Goal: Transaction & Acquisition: Purchase product/service

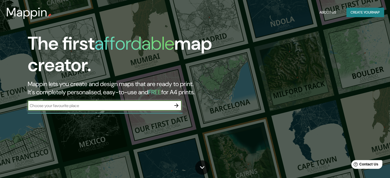
click at [82, 103] on input "text" at bounding box center [100, 106] width 144 height 6
type input "[GEOGRAPHIC_DATA]"
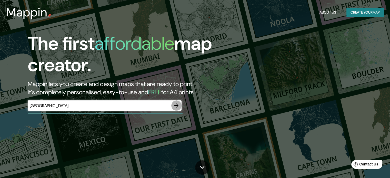
click at [175, 109] on button "button" at bounding box center [176, 106] width 10 height 10
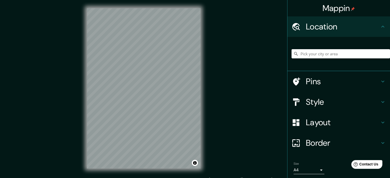
click at [309, 56] on input "Pick your city or area" at bounding box center [341, 53] width 98 height 9
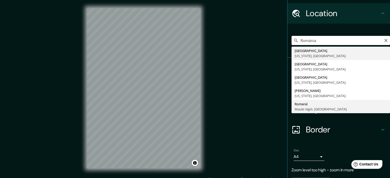
scroll to position [26, 0]
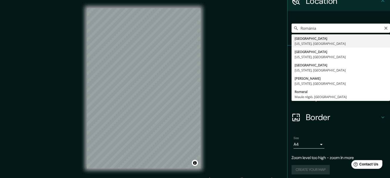
click at [311, 28] on input "Románia" at bounding box center [341, 28] width 98 height 9
drag, startPoint x: 318, startPoint y: 29, endPoint x: 277, endPoint y: 19, distance: 42.3
click at [287, 29] on div "Mappin Location [GEOGRAPHIC_DATA] [GEOGRAPHIC_DATA] [US_STATE], [GEOGRAPHIC_DAT…" at bounding box center [338, 89] width 103 height 178
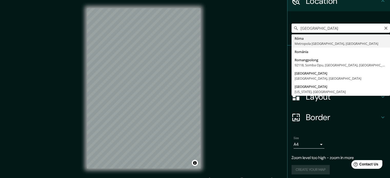
type input "[GEOGRAPHIC_DATA], Metropola [GEOGRAPHIC_DATA], [GEOGRAPHIC_DATA]"
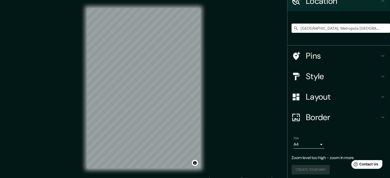
scroll to position [17, 0]
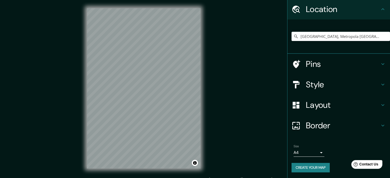
click at [302, 69] on div "Pins" at bounding box center [338, 64] width 103 height 21
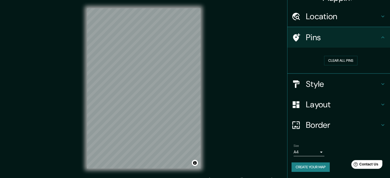
scroll to position [10, 0]
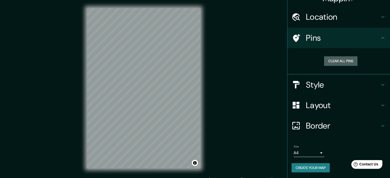
click at [334, 61] on button "Clear all pins" at bounding box center [340, 60] width 33 height 9
click at [324, 57] on button "Clear all pins" at bounding box center [340, 60] width 33 height 9
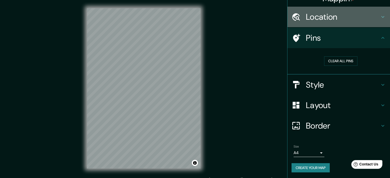
click at [338, 12] on h4 "Location" at bounding box center [343, 17] width 74 height 10
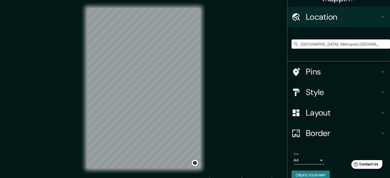
click at [331, 86] on div "Style" at bounding box center [338, 92] width 103 height 21
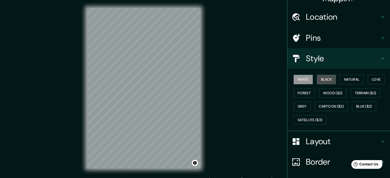
click at [326, 82] on button "Black" at bounding box center [326, 79] width 19 height 9
click at [359, 84] on button "Natural" at bounding box center [352, 79] width 24 height 9
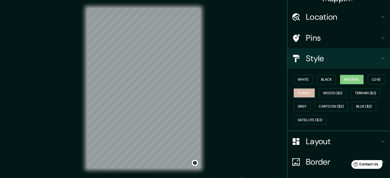
click at [301, 93] on button "Forest" at bounding box center [304, 92] width 21 height 9
click at [314, 115] on button "Satellite ($3)" at bounding box center [310, 119] width 33 height 9
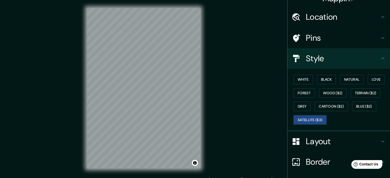
click at [322, 139] on h4 "Layout" at bounding box center [343, 141] width 74 height 10
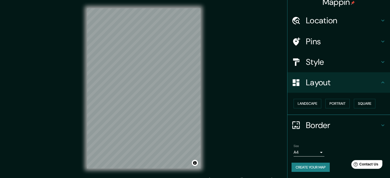
scroll to position [6, 0]
click at [315, 105] on button "Landscape" at bounding box center [308, 103] width 28 height 9
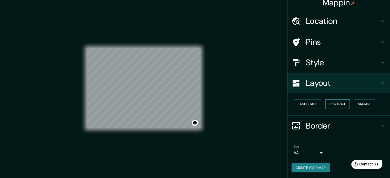
click at [337, 105] on button "Portrait" at bounding box center [337, 103] width 24 height 9
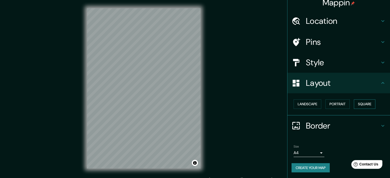
click at [365, 105] on button "Square" at bounding box center [365, 103] width 22 height 9
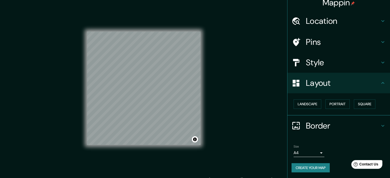
click at [306, 66] on h4 "Style" at bounding box center [343, 62] width 74 height 10
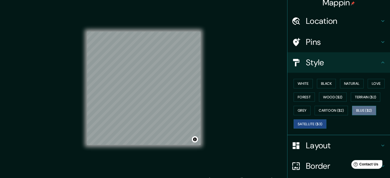
click at [364, 112] on button "Blue ($2)" at bounding box center [364, 110] width 24 height 9
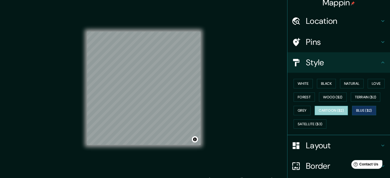
click at [315, 111] on button "Cartoon ($2)" at bounding box center [331, 110] width 33 height 9
click at [294, 111] on button "Grey" at bounding box center [302, 110] width 17 height 9
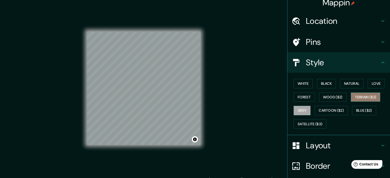
click at [362, 96] on button "Terrain ($2)" at bounding box center [366, 97] width 30 height 9
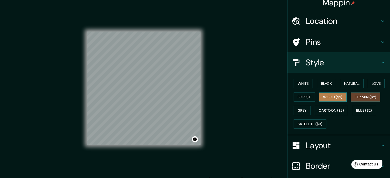
click at [322, 96] on button "Wood ($2)" at bounding box center [333, 97] width 28 height 9
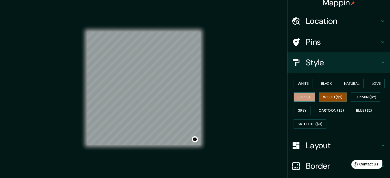
click at [294, 96] on button "Forest" at bounding box center [304, 97] width 21 height 9
click at [371, 81] on button "Love" at bounding box center [376, 83] width 17 height 9
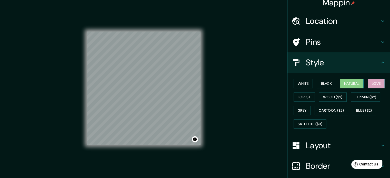
click at [351, 81] on button "Natural" at bounding box center [352, 83] width 24 height 9
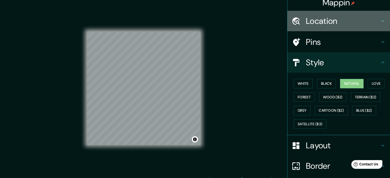
click at [321, 19] on h4 "Location" at bounding box center [343, 21] width 74 height 10
